Goal: Task Accomplishment & Management: Use online tool/utility

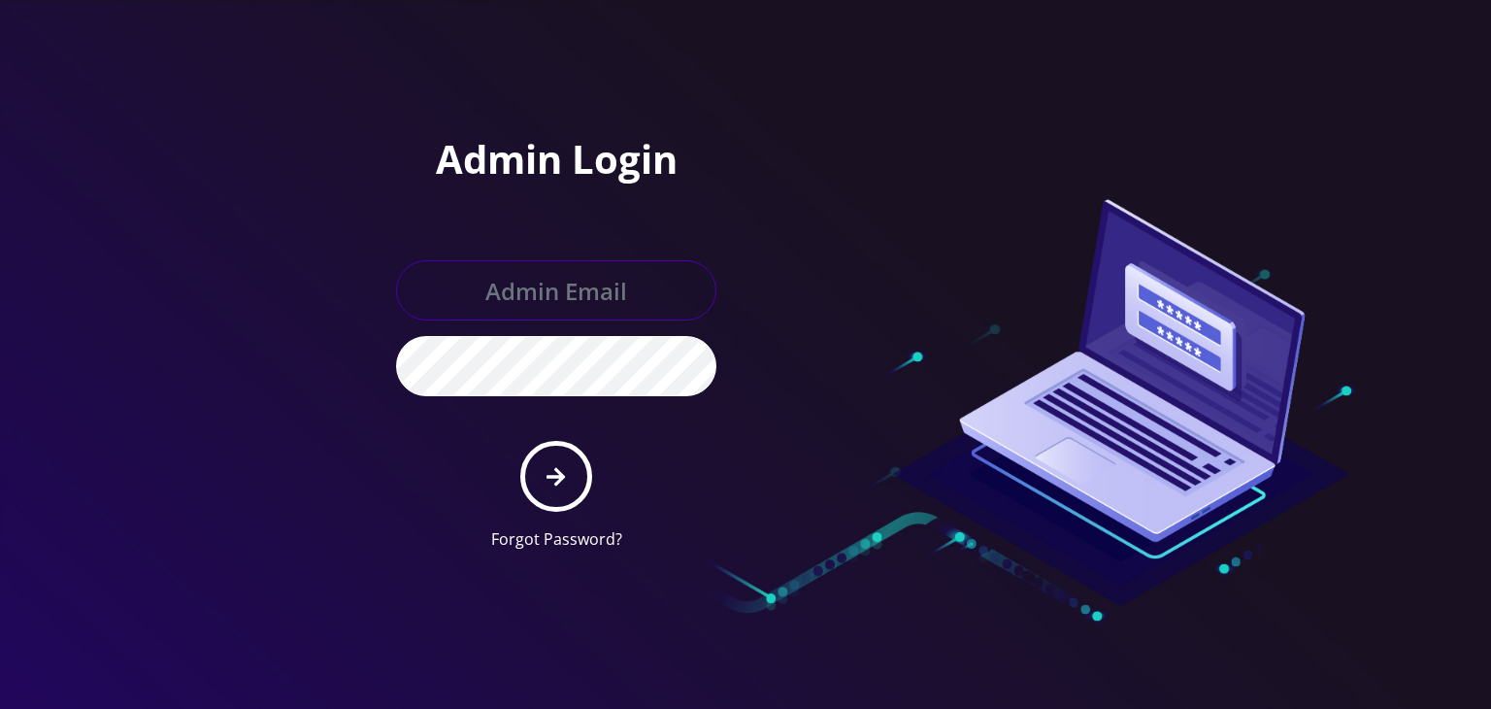
type input "boris@teltik.com"
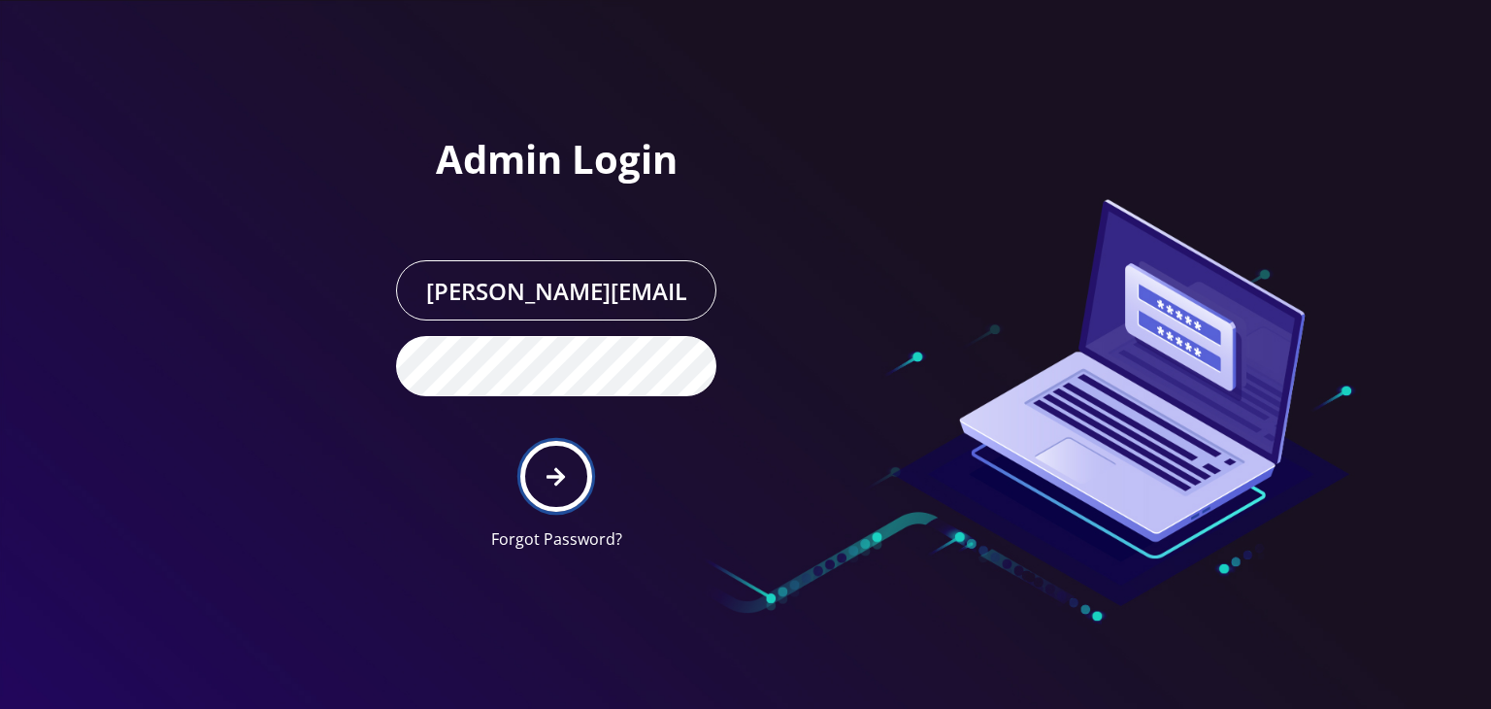
click at [559, 466] on icon "submit" at bounding box center [556, 476] width 18 height 21
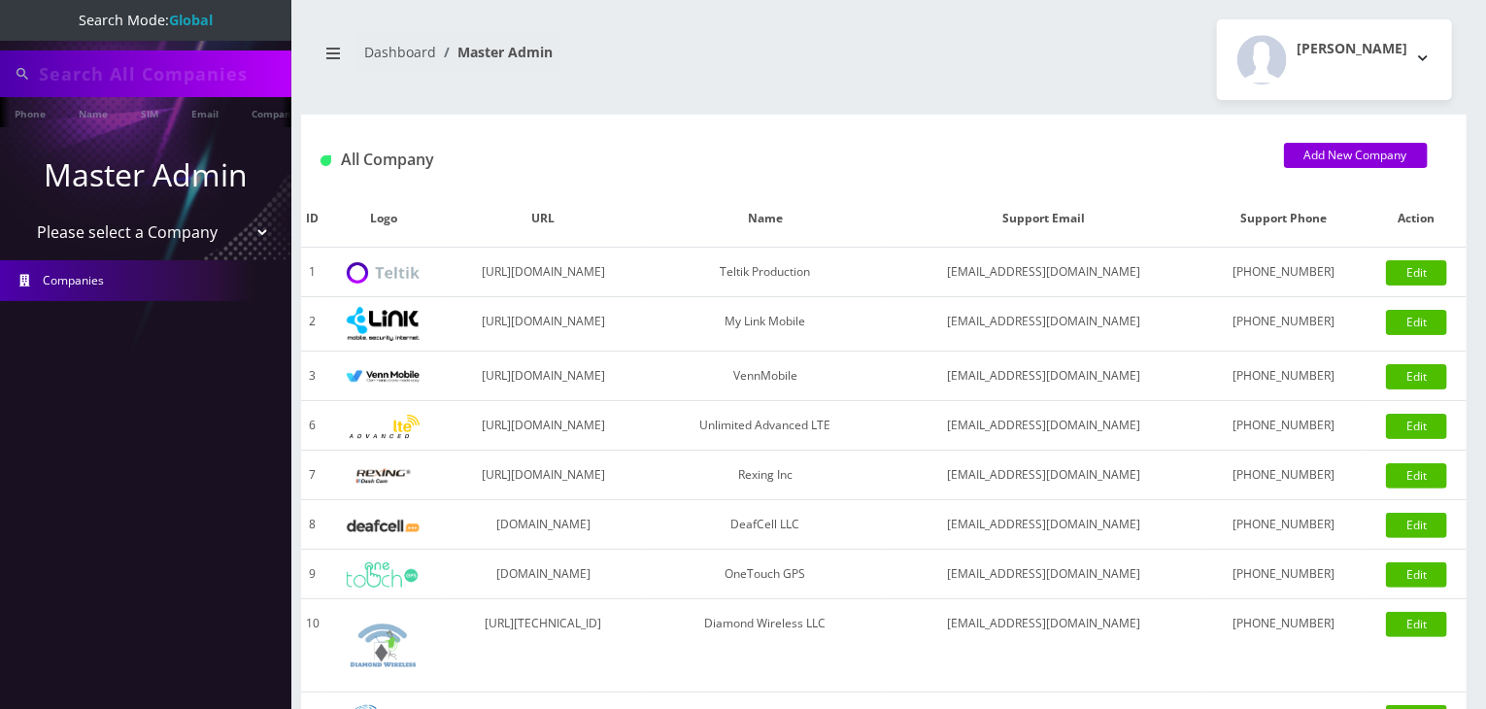
type input "atrigos"
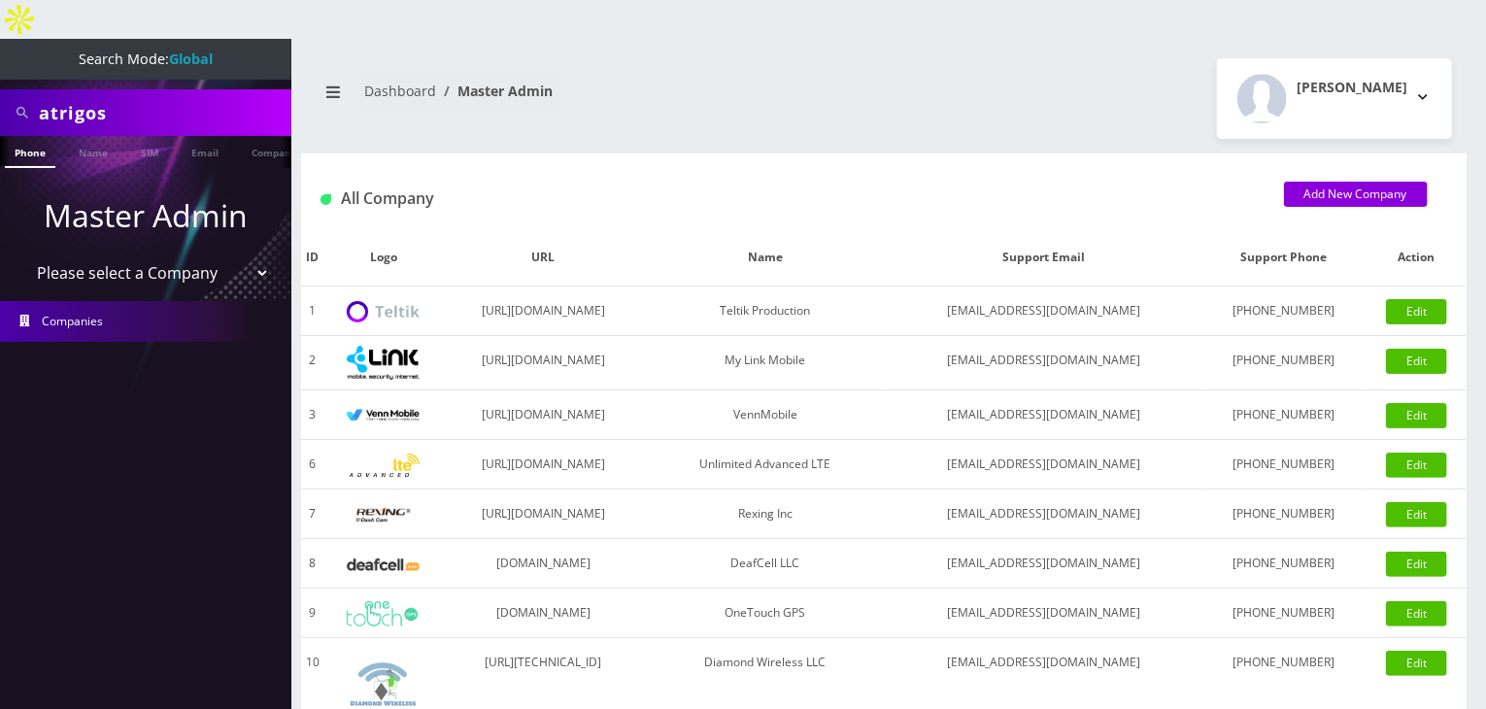
drag, startPoint x: 213, startPoint y: 232, endPoint x: 213, endPoint y: 247, distance: 14.6
click at [213, 254] on select "Please select a Company Teltik Production My Link Mobile VennMobile Unlimited A…" at bounding box center [146, 272] width 248 height 37
select select "13"
click at [22, 254] on select "Please select a Company Teltik Production My Link Mobile VennMobile Unlimited A…" at bounding box center [146, 272] width 248 height 37
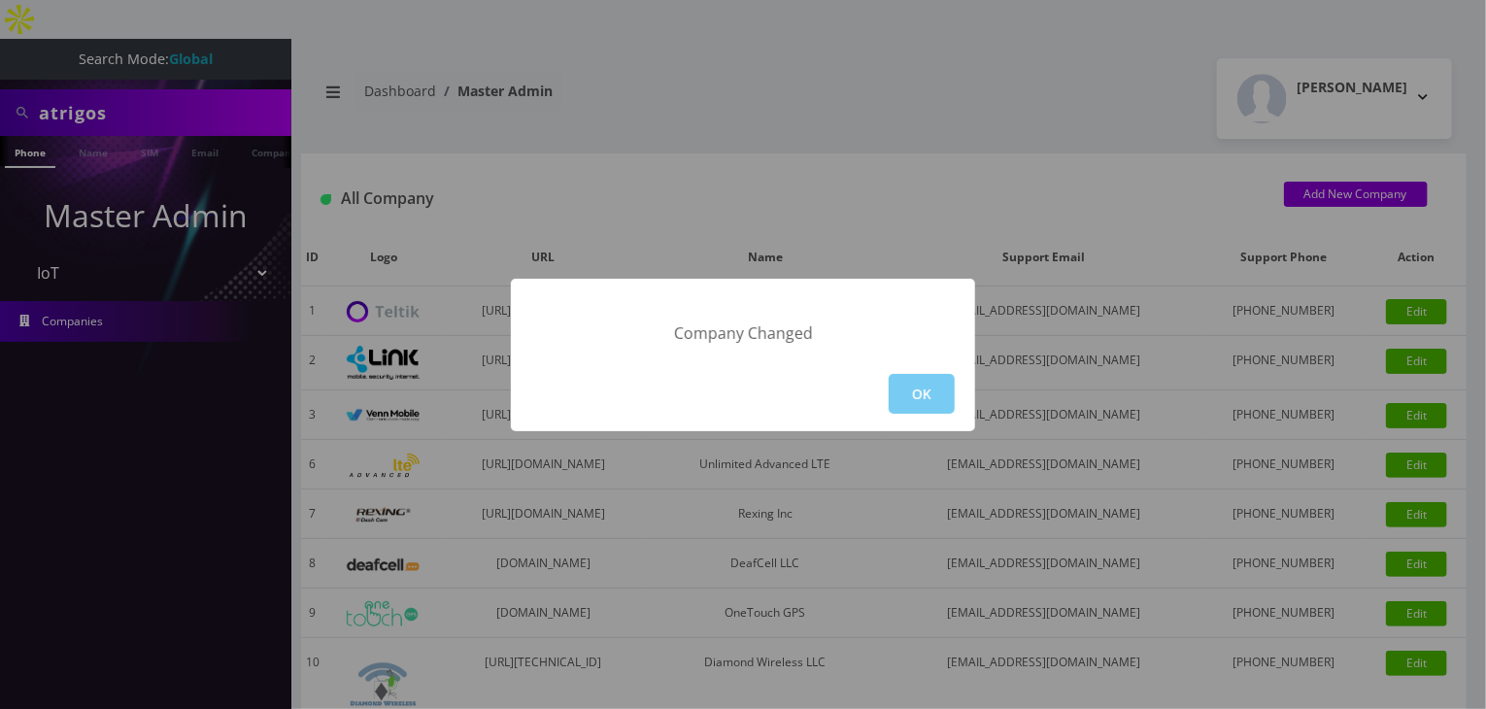
click at [901, 402] on button "OK" at bounding box center [921, 394] width 66 height 40
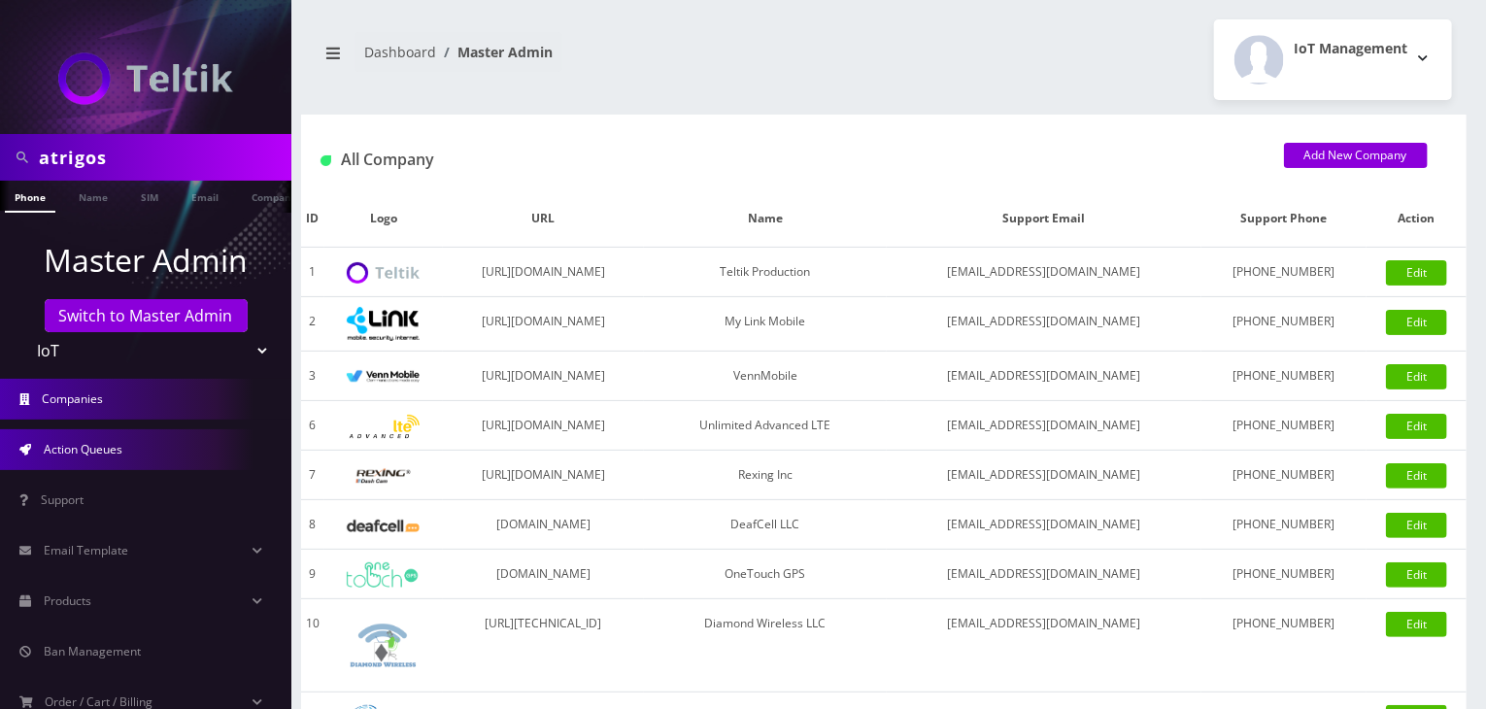
click at [113, 448] on span "Action Queues" at bounding box center [83, 449] width 79 height 17
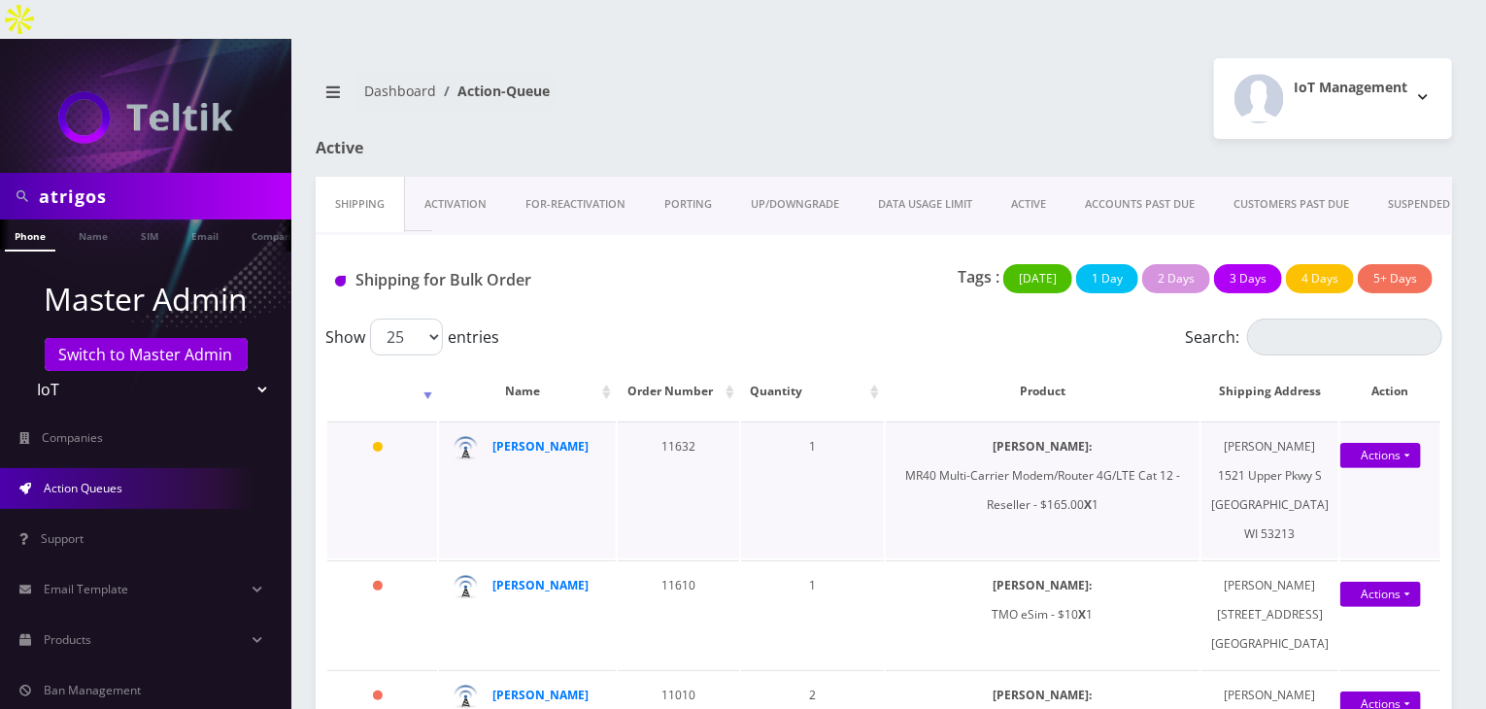
click at [1372, 442] on div "Actions Shipped" at bounding box center [1380, 456] width 81 height 29
click at [1384, 443] on link "Actions" at bounding box center [1380, 455] width 81 height 25
click at [1366, 479] on link "Shipped" at bounding box center [1368, 491] width 155 height 29
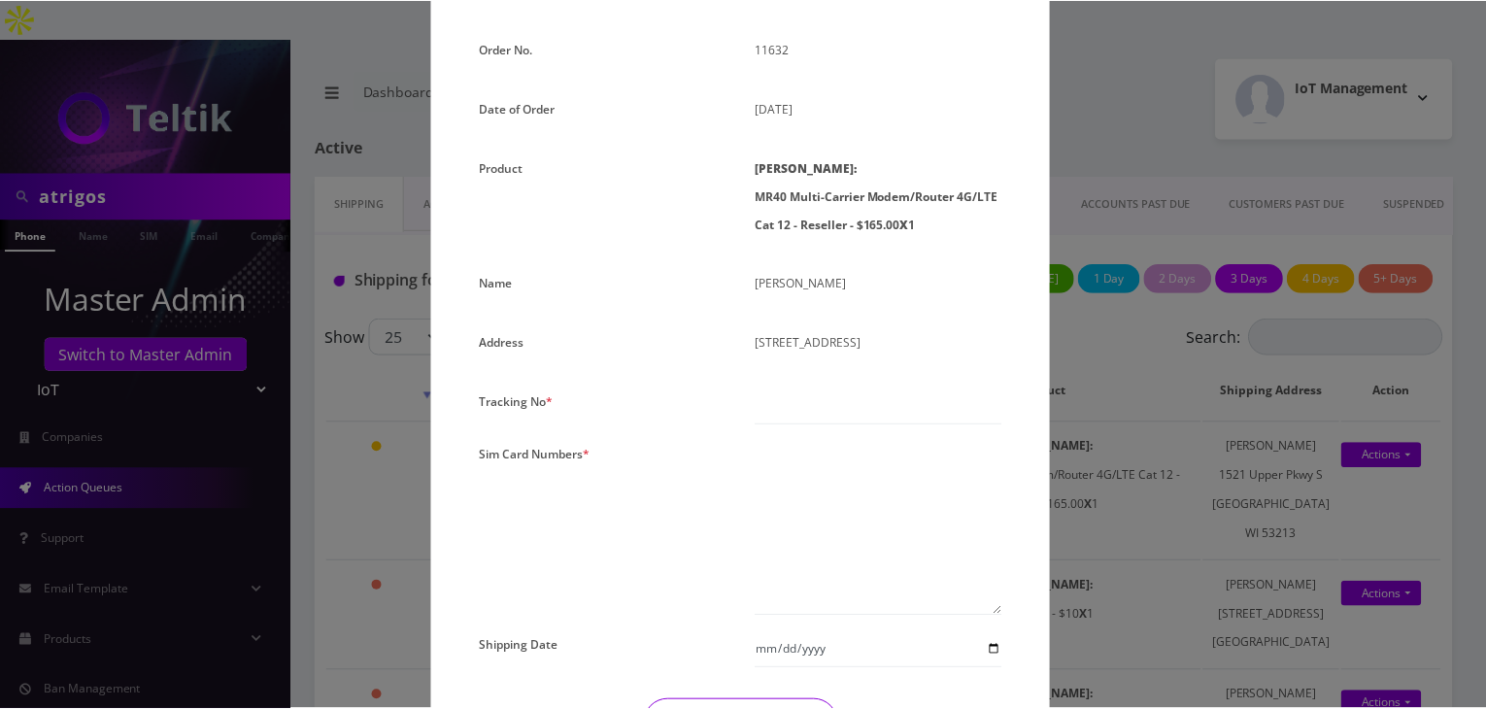
scroll to position [161, 0]
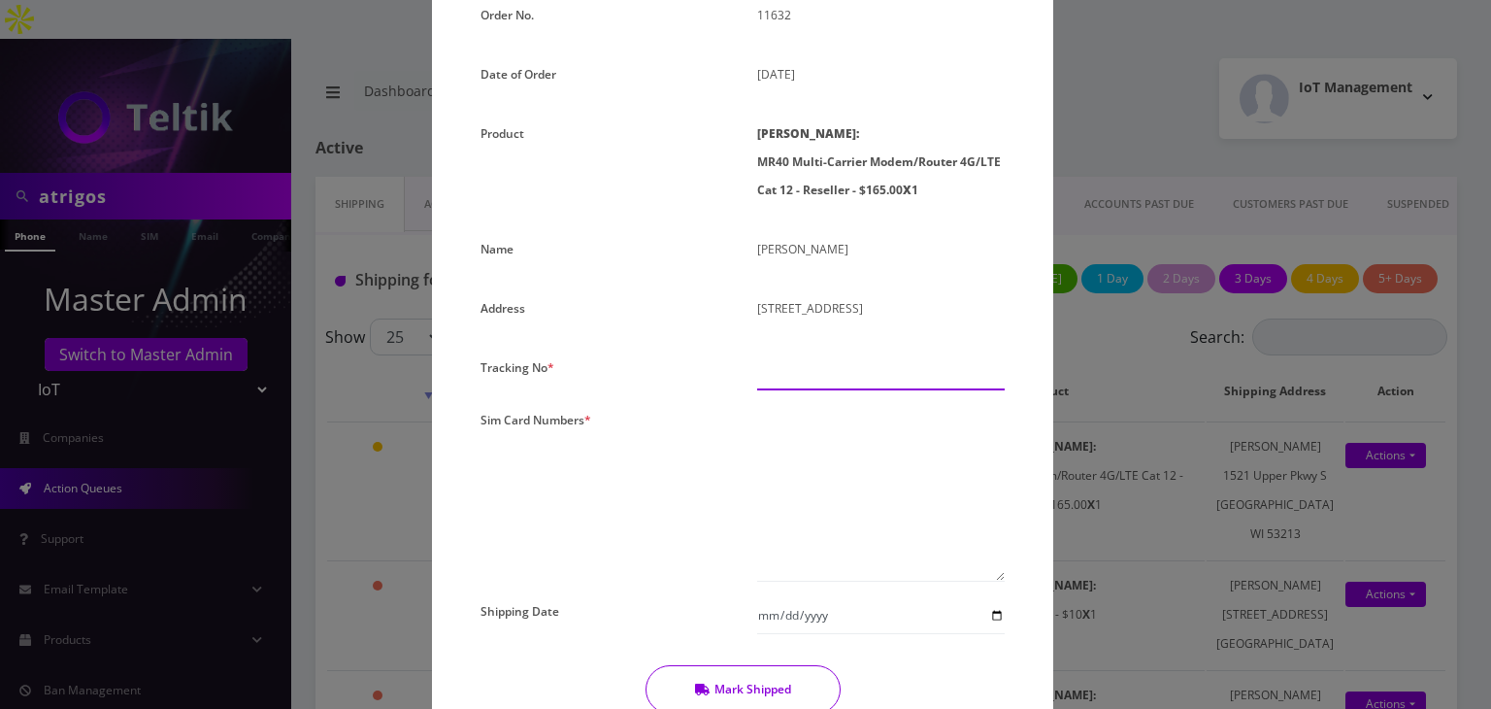
click at [830, 378] on input "text" at bounding box center [881, 371] width 248 height 37
paste input "393401984721"
type input "393401984721"
click at [832, 480] on textarea at bounding box center [881, 494] width 248 height 176
click at [827, 430] on textarea at bounding box center [881, 494] width 248 height 176
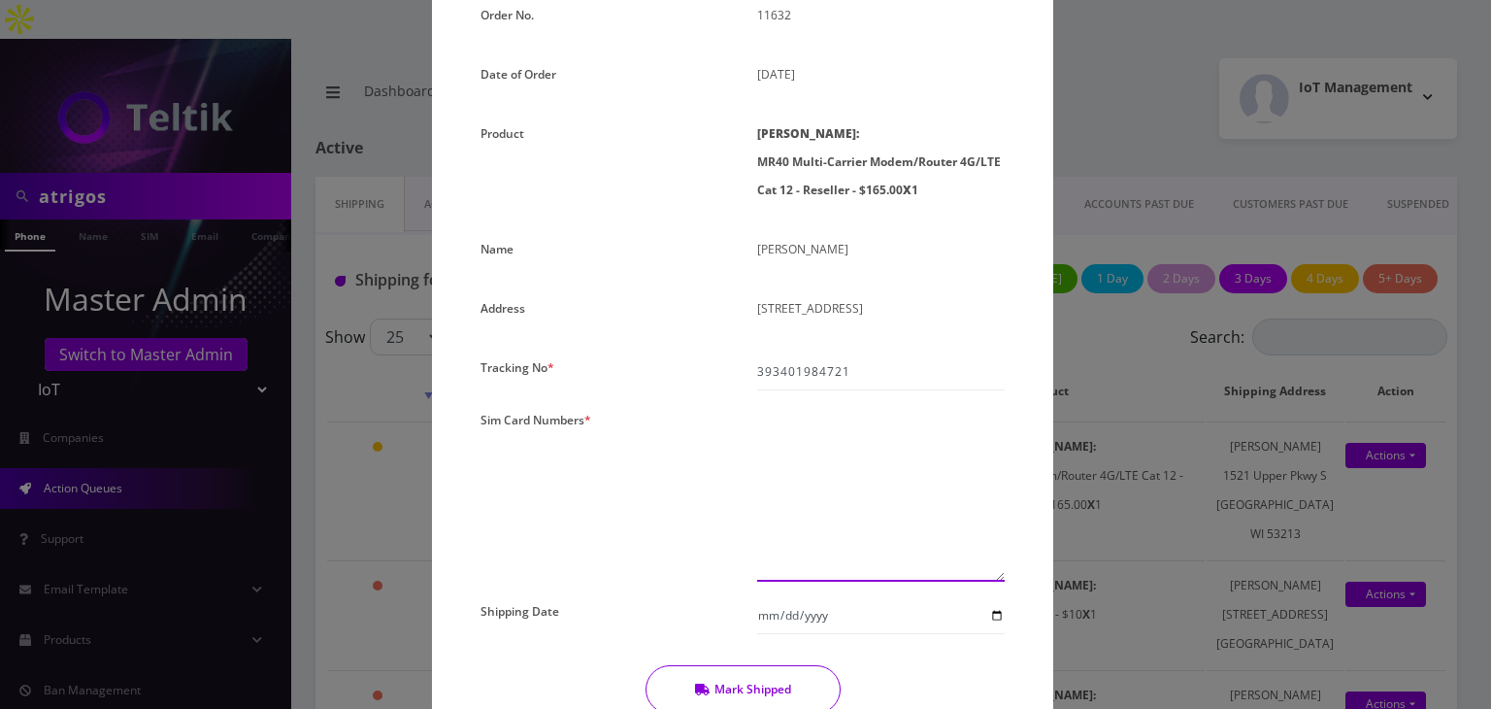
paste textarea "0000000000000000"
type textarea "00000000000000011637"
click at [998, 611] on input "Shipping Date" at bounding box center [881, 615] width 248 height 37
type input "2025-09-19"
click at [788, 677] on button "Mark Shipped" at bounding box center [743, 689] width 195 height 49
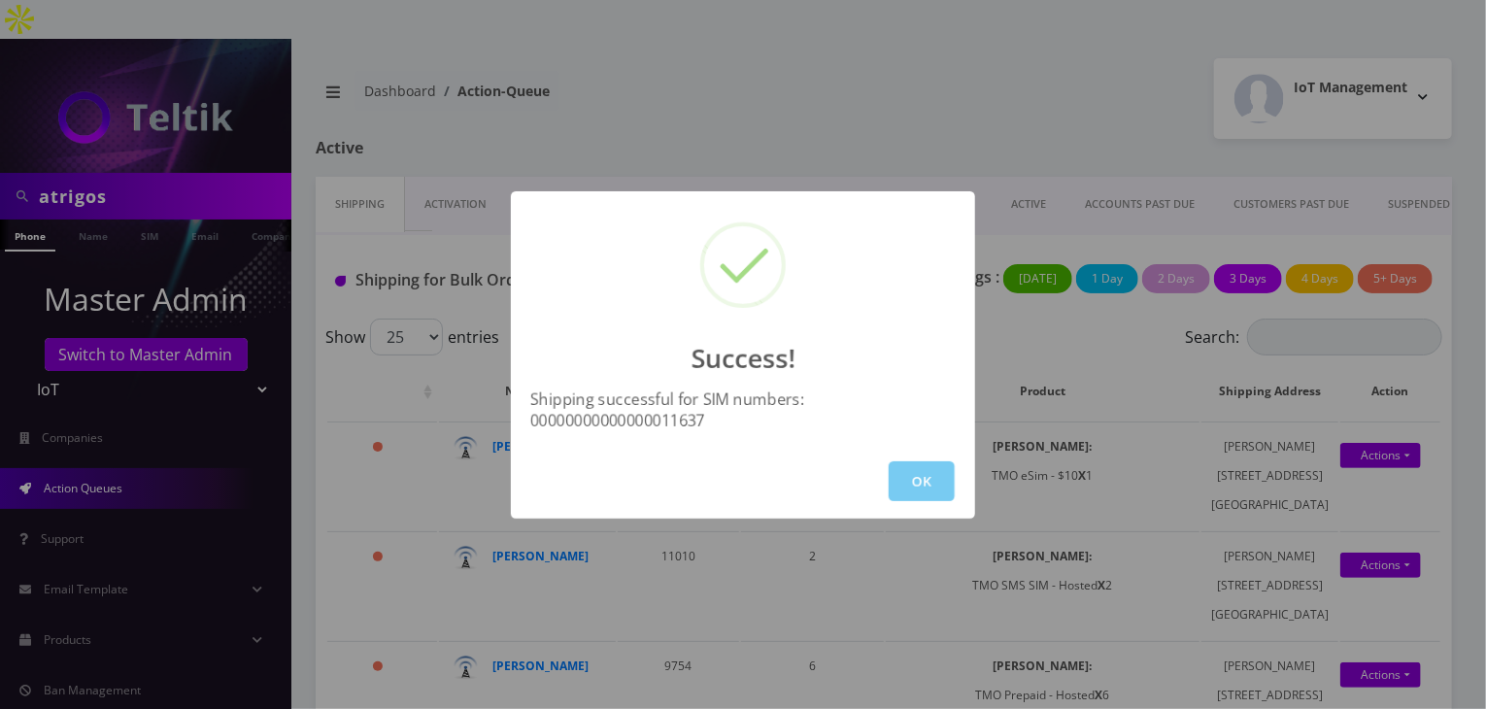
click at [913, 479] on button "OK" at bounding box center [921, 481] width 66 height 40
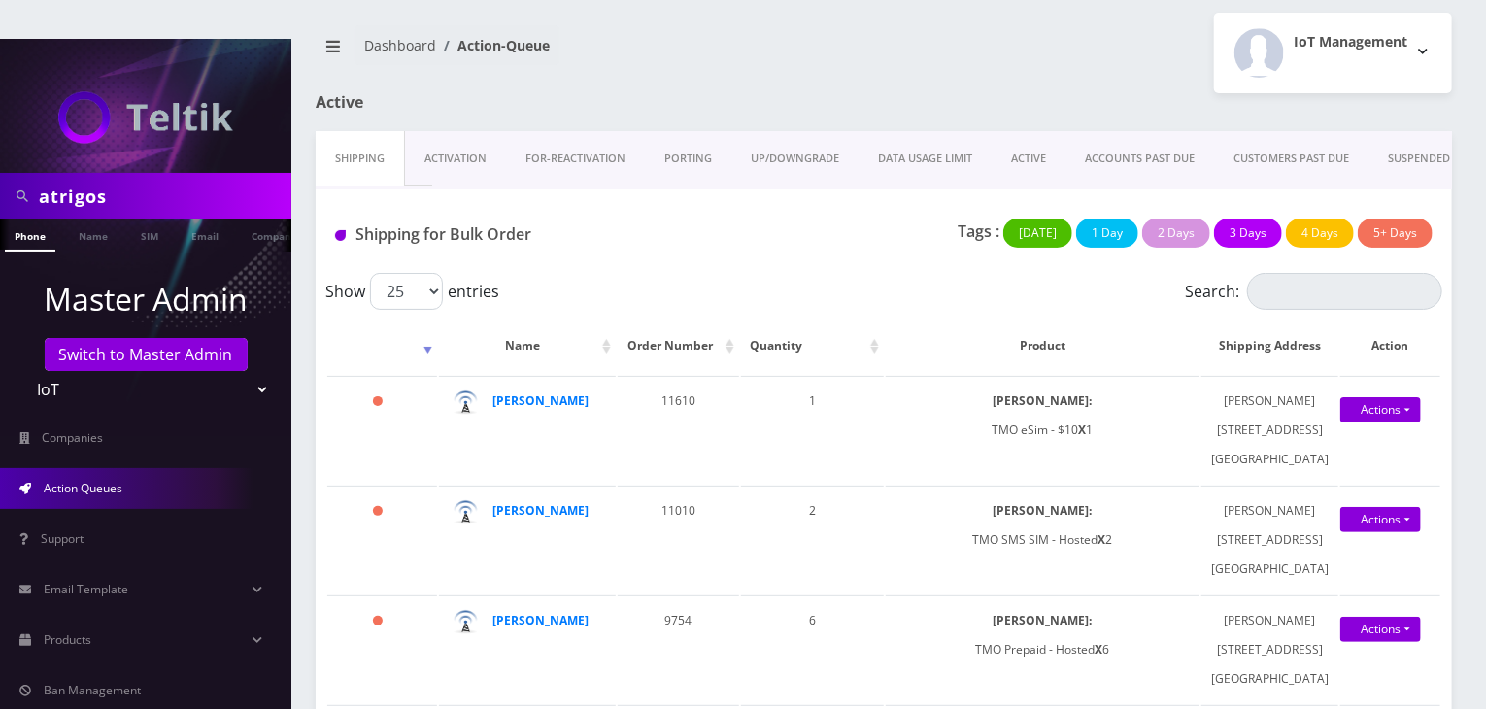
scroll to position [0, 0]
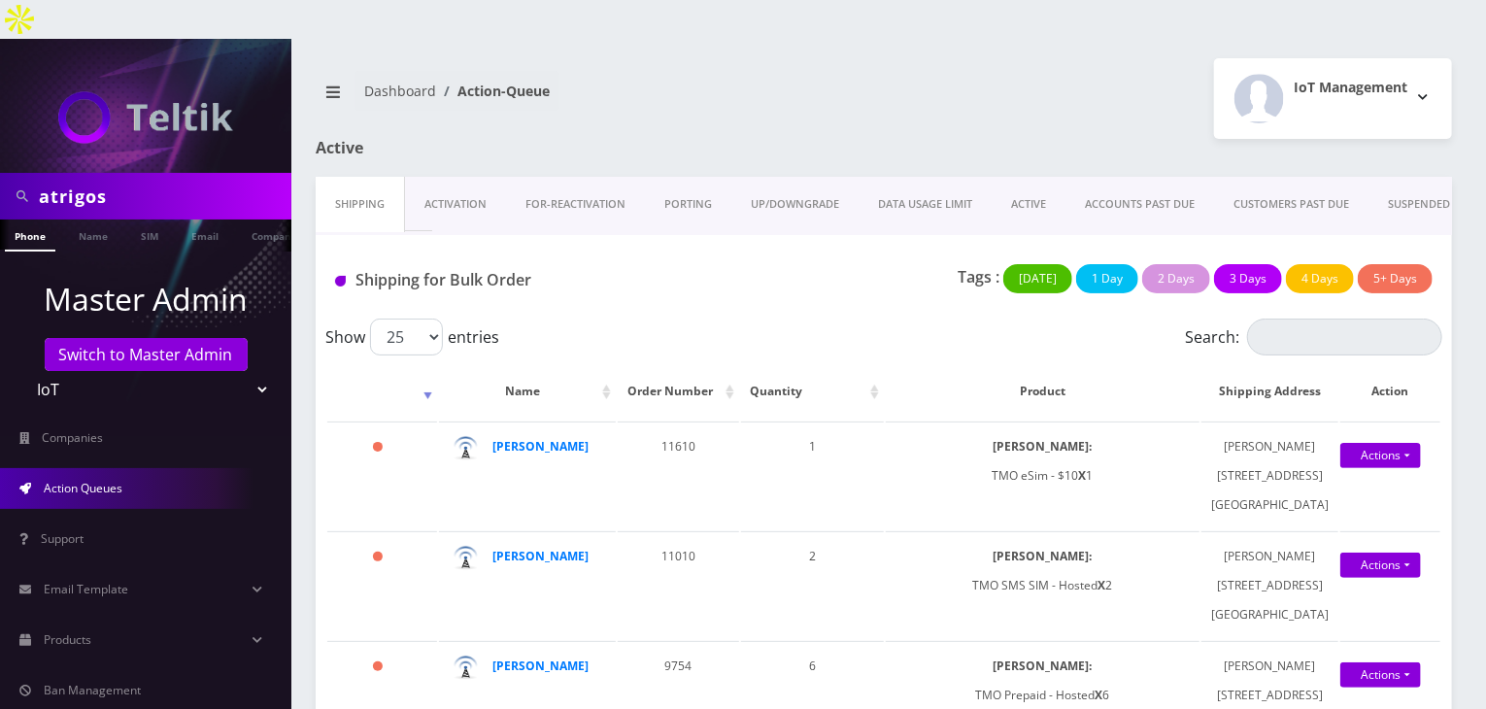
click at [215, 371] on select "Teltik Production My Link Mobile VennMobile Unlimited Advanced LTE Rexing Inc D…" at bounding box center [146, 389] width 248 height 37
select select "1"
click at [22, 371] on select "Teltik Production My Link Mobile VennMobile Unlimited Advanced LTE Rexing Inc D…" at bounding box center [146, 389] width 248 height 37
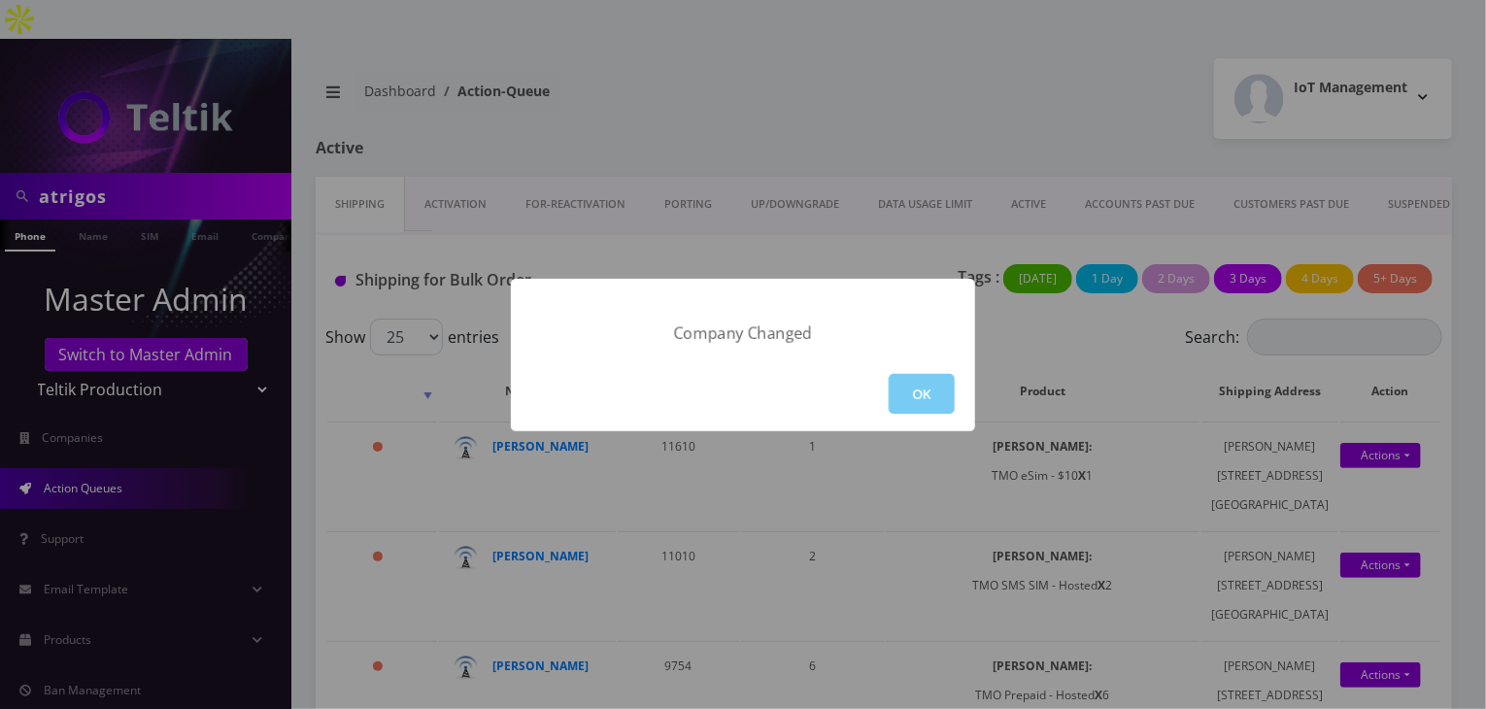
click at [920, 389] on button "OK" at bounding box center [921, 394] width 66 height 40
